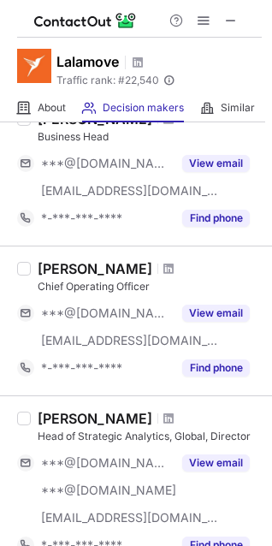
scroll to position [1346, 0]
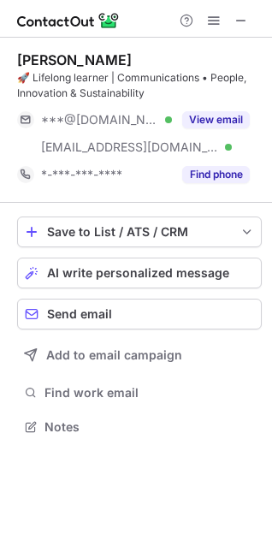
scroll to position [414, 272]
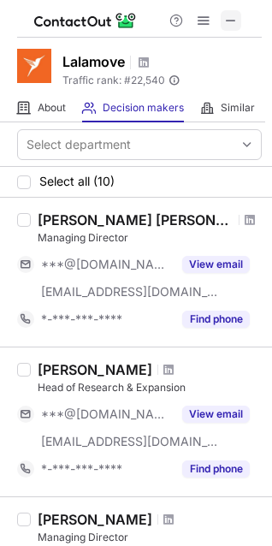
click at [228, 25] on span at bounding box center [231, 21] width 14 height 14
